Goal: Task Accomplishment & Management: Manage account settings

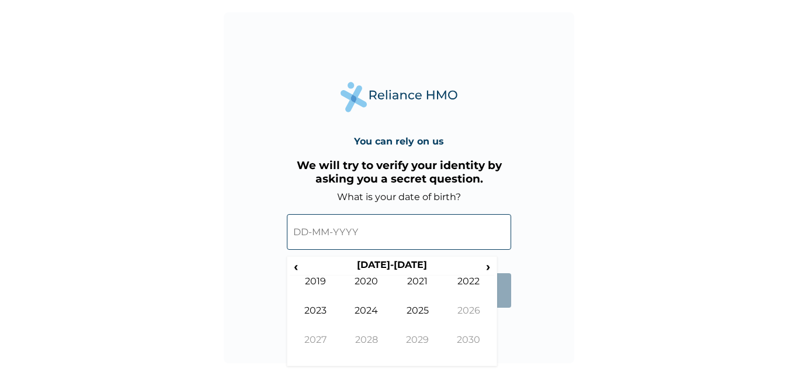
click at [362, 234] on input "text" at bounding box center [399, 232] width 224 height 36
click at [304, 232] on input "text" at bounding box center [399, 232] width 224 height 36
click at [310, 231] on input "text" at bounding box center [399, 232] width 224 height 36
click at [298, 268] on span "‹" at bounding box center [296, 266] width 12 height 15
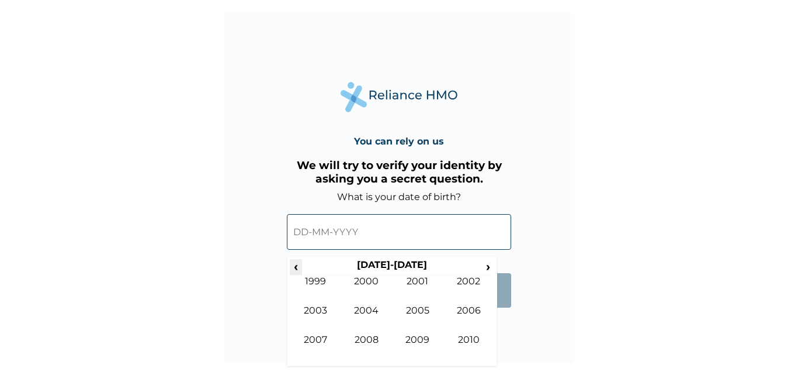
click at [298, 268] on span "‹" at bounding box center [296, 266] width 12 height 15
click at [487, 268] on span "›" at bounding box center [488, 266] width 13 height 15
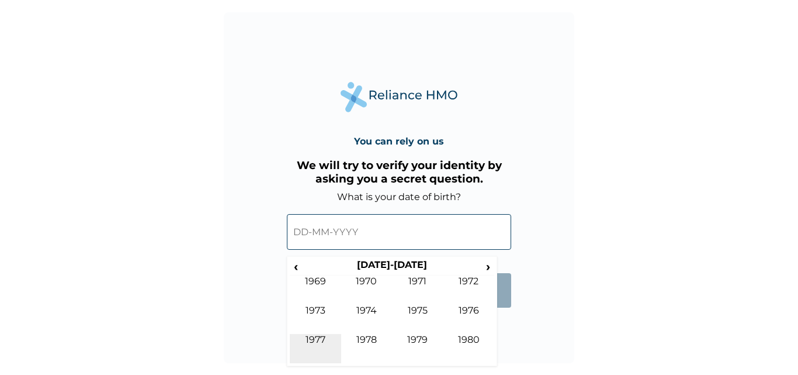
click at [312, 342] on td "1977" at bounding box center [315, 348] width 51 height 29
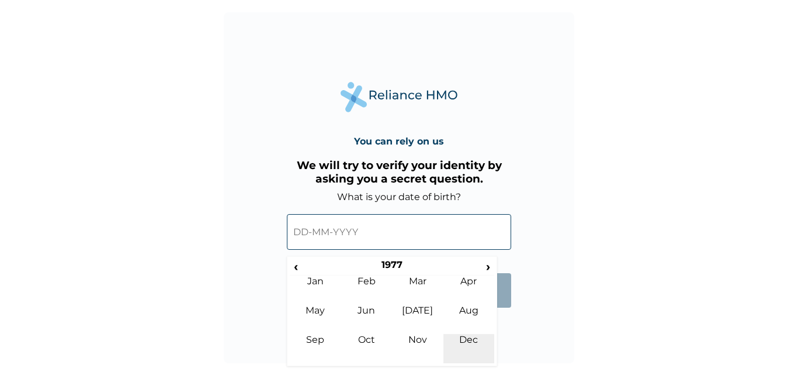
click at [470, 343] on td "Dec" at bounding box center [468, 348] width 51 height 29
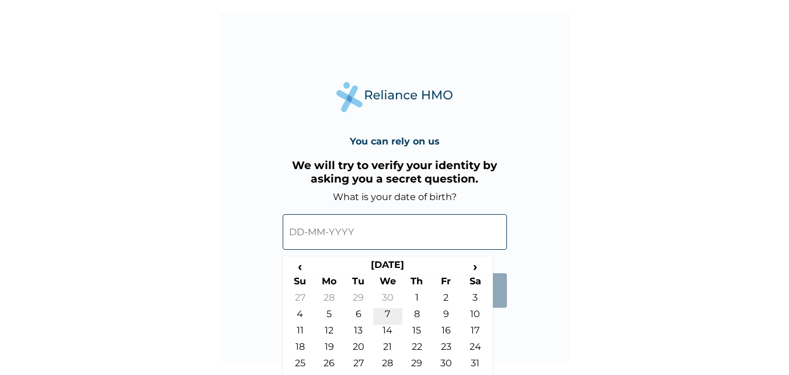
click at [389, 316] on td "7" at bounding box center [387, 316] width 29 height 16
type input "[DATE]"
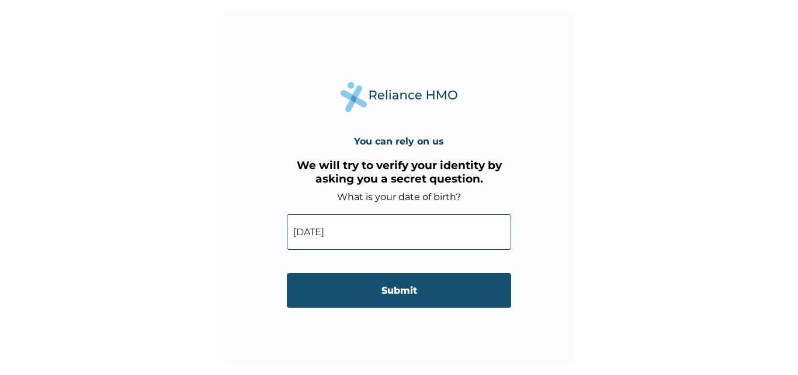
click at [393, 296] on input "Submit" at bounding box center [399, 290] width 224 height 34
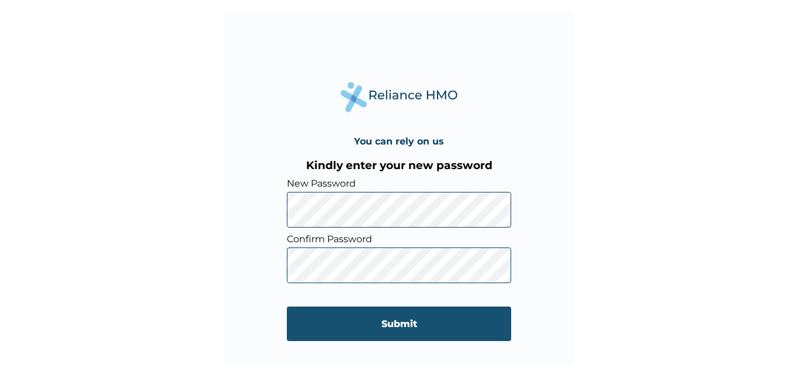
click at [400, 321] on input "Submit" at bounding box center [399, 323] width 224 height 34
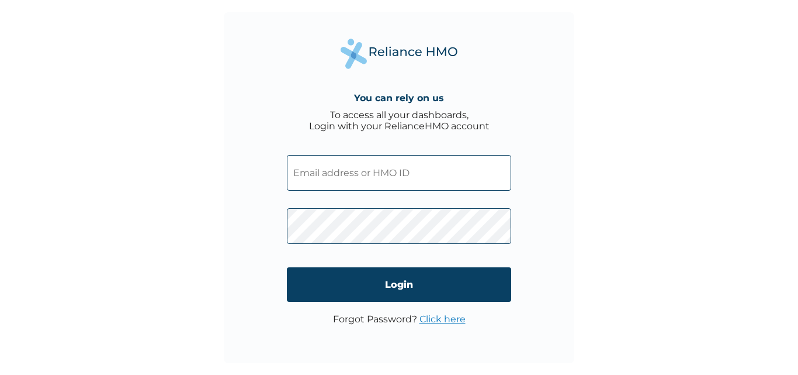
click at [368, 177] on input "text" at bounding box center [399, 173] width 224 height 36
click at [321, 168] on input "text" at bounding box center [399, 173] width 224 height 36
click at [316, 172] on input "text" at bounding box center [399, 173] width 224 height 36
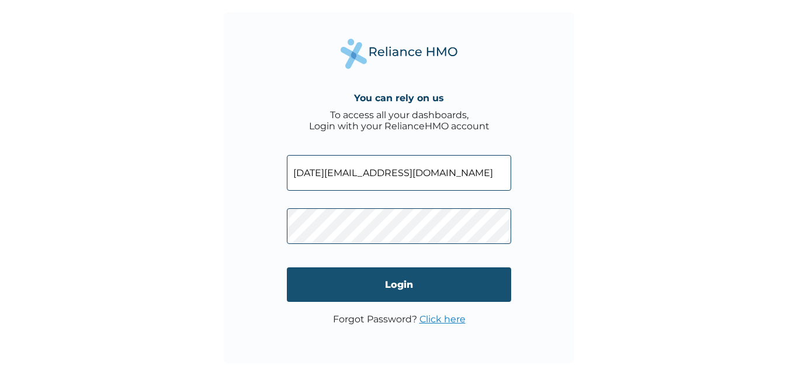
type input "sunday@taeillo.com"
click at [406, 283] on input "Login" at bounding box center [399, 284] width 224 height 34
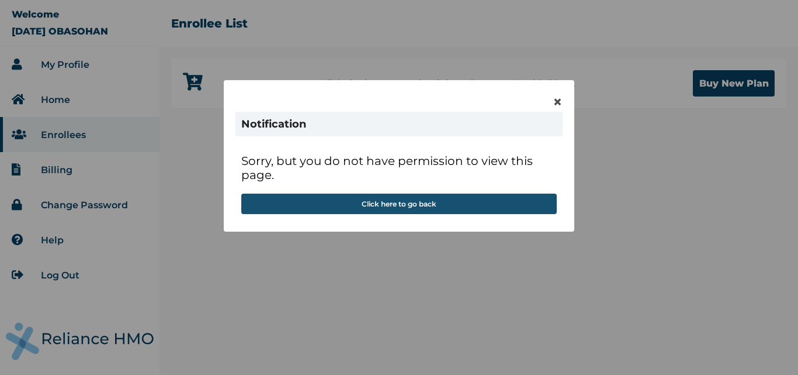
click at [418, 205] on button "Click here to go back" at bounding box center [399, 203] width 316 height 20
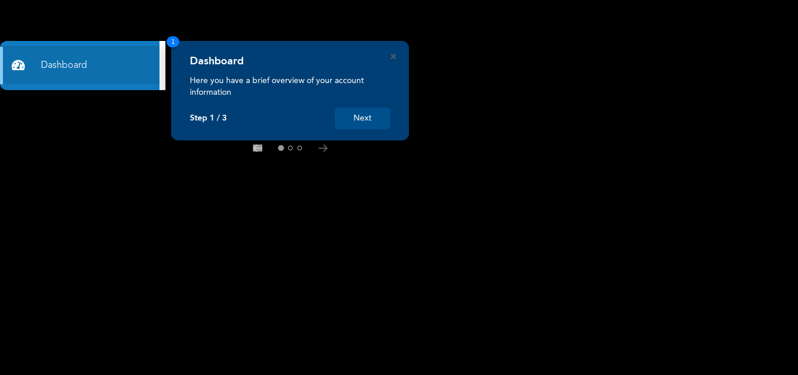
click at [363, 115] on button "Next" at bounding box center [363, 119] width 56 height 22
